Goal: Find specific page/section: Find specific page/section

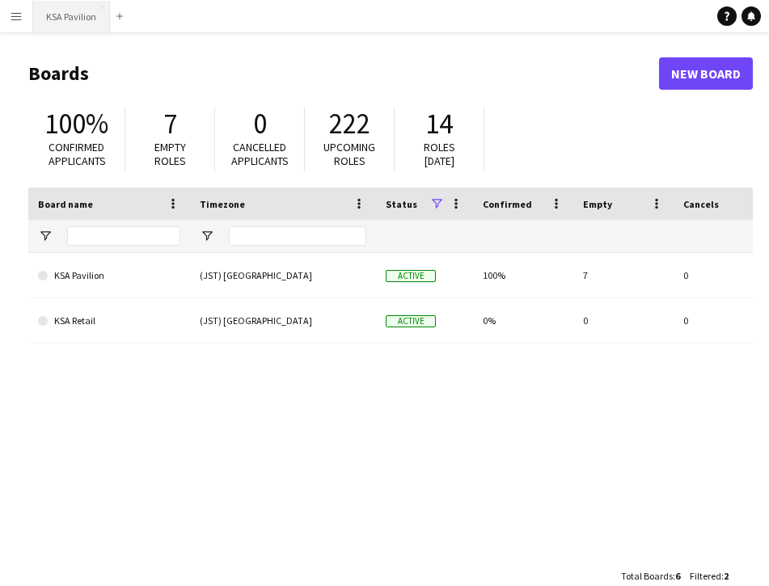
click at [67, 19] on button "KSA Pavilion Close" at bounding box center [71, 17] width 77 height 32
